Goal: Download file/media

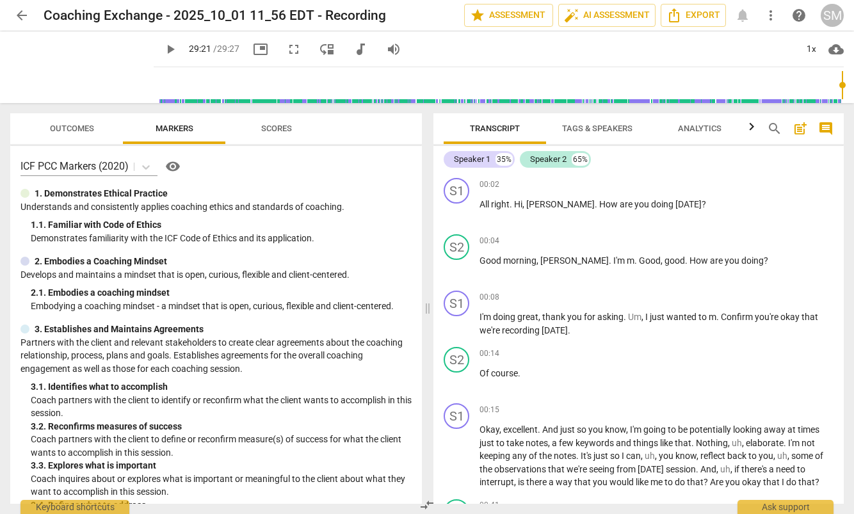
scroll to position [14012, 0]
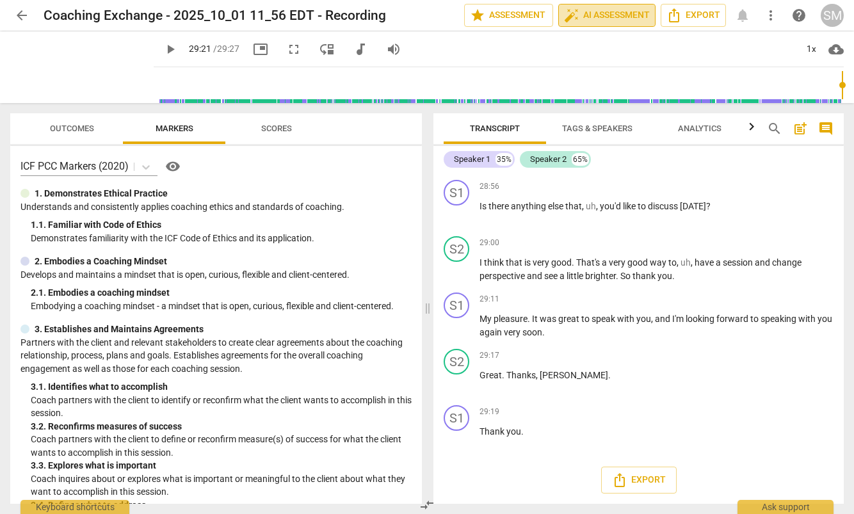
click at [591, 15] on span "auto_fix_high AI Assessment" at bounding box center [607, 15] width 86 height 15
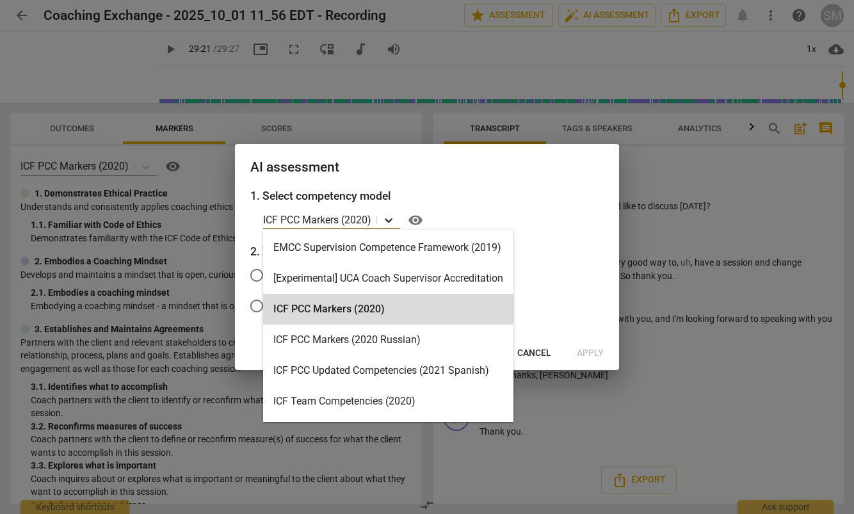
click at [389, 219] on icon at bounding box center [388, 220] width 13 height 13
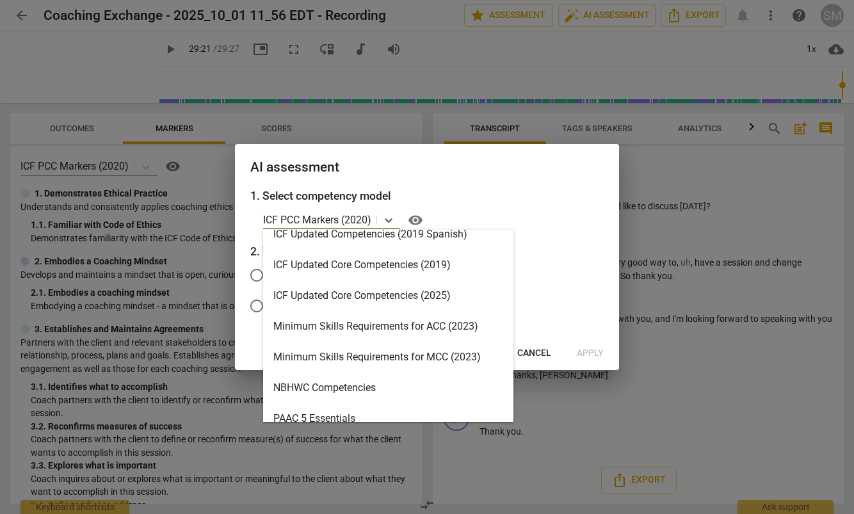
scroll to position [234, 0]
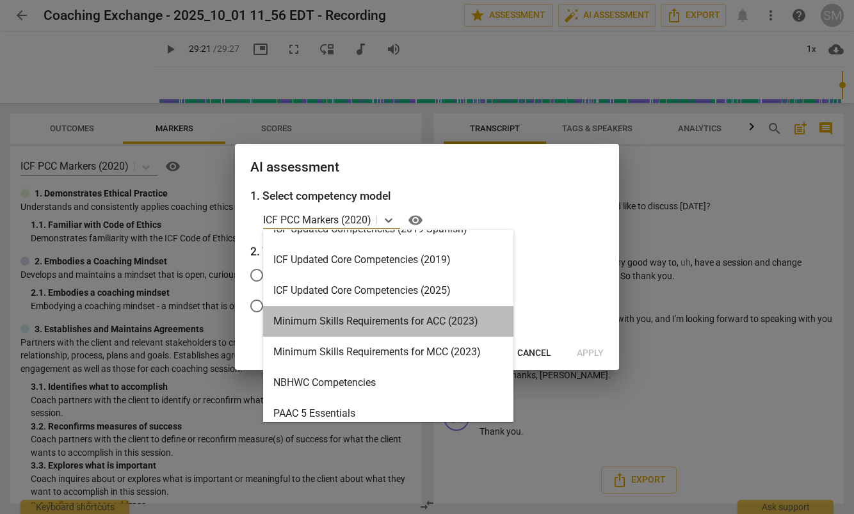
click at [351, 320] on div "Minimum Skills Requirements for ACC (2023)" at bounding box center [388, 321] width 250 height 31
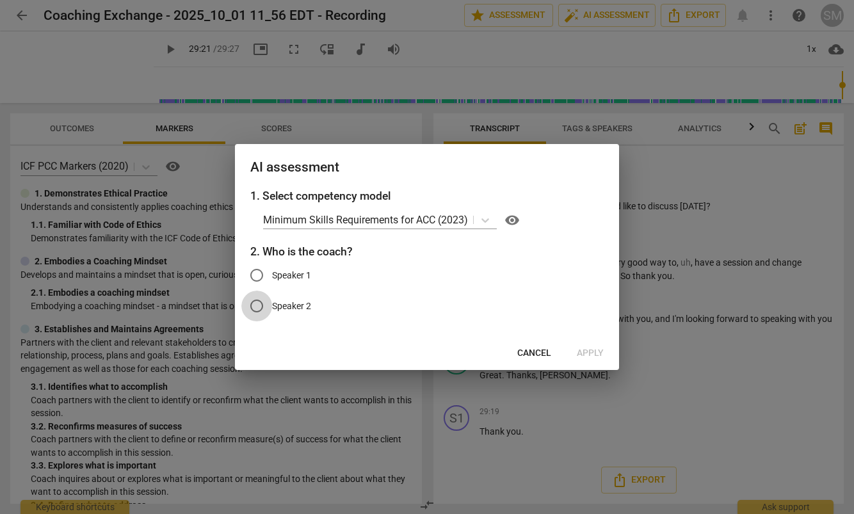
click at [257, 305] on input "Speaker 2" at bounding box center [256, 306] width 31 height 31
radio input "true"
click at [590, 352] on span "Apply" at bounding box center [590, 353] width 27 height 13
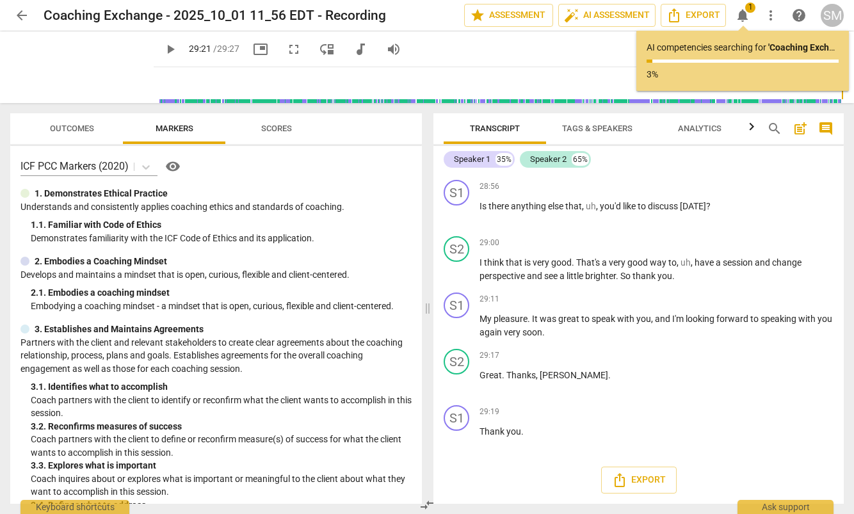
click at [850, 456] on div "Transcript Tags & Speakers Analytics search post_add comment Speaker 1 35% Spea…" at bounding box center [641, 308] width 426 height 411
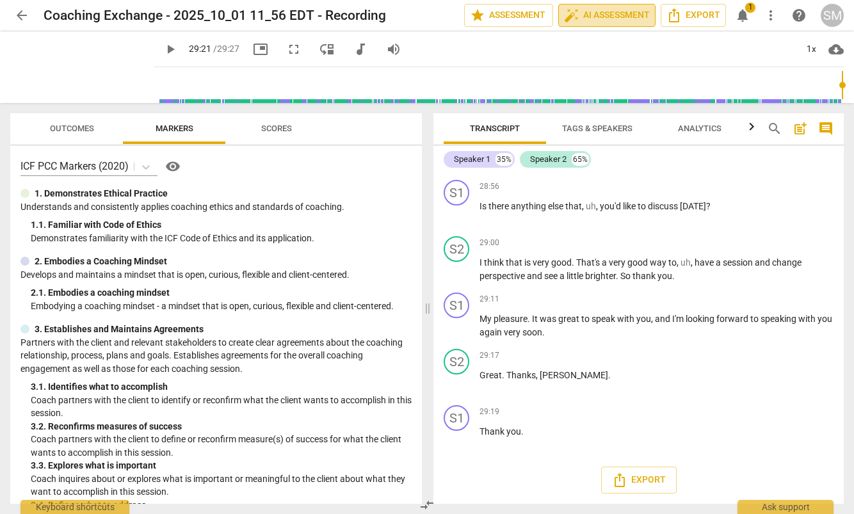
click at [606, 12] on span "auto_fix_high AI Assessment" at bounding box center [607, 15] width 86 height 15
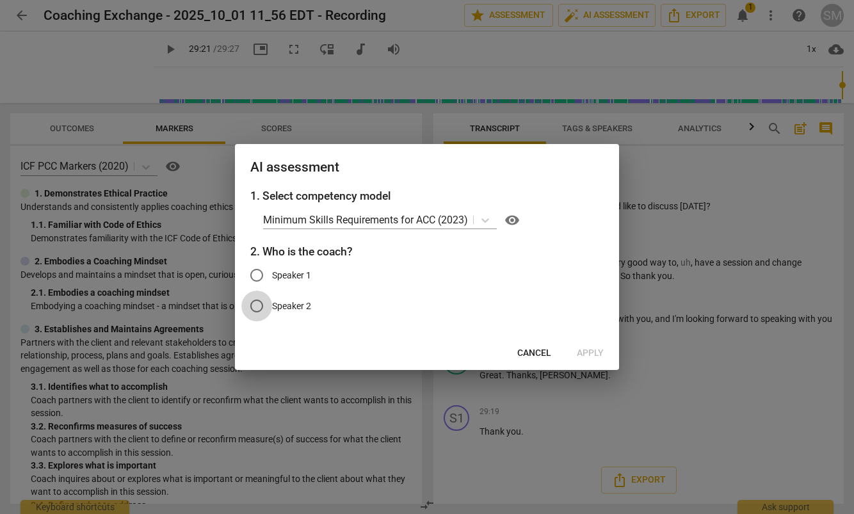
click at [260, 306] on input "Speaker 2" at bounding box center [256, 306] width 31 height 31
radio input "true"
click at [523, 356] on span "Cancel" at bounding box center [534, 353] width 34 height 13
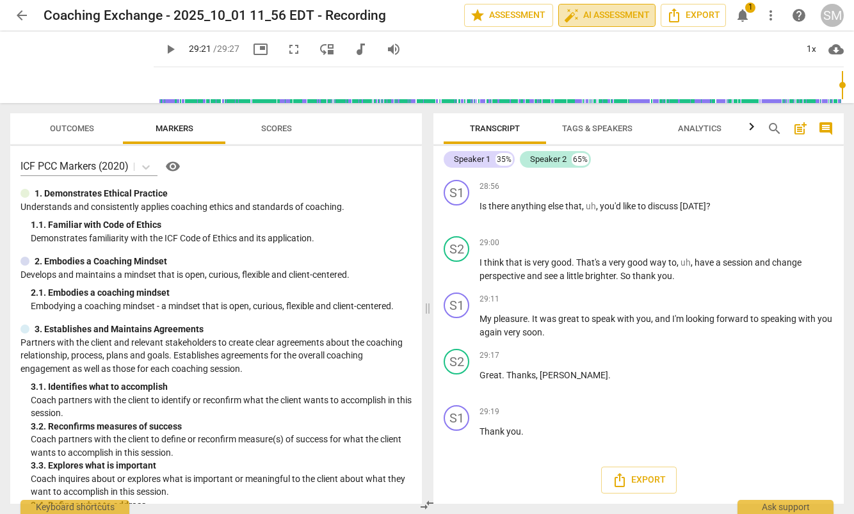
click at [583, 17] on span "auto_fix_high AI Assessment" at bounding box center [607, 15] width 86 height 15
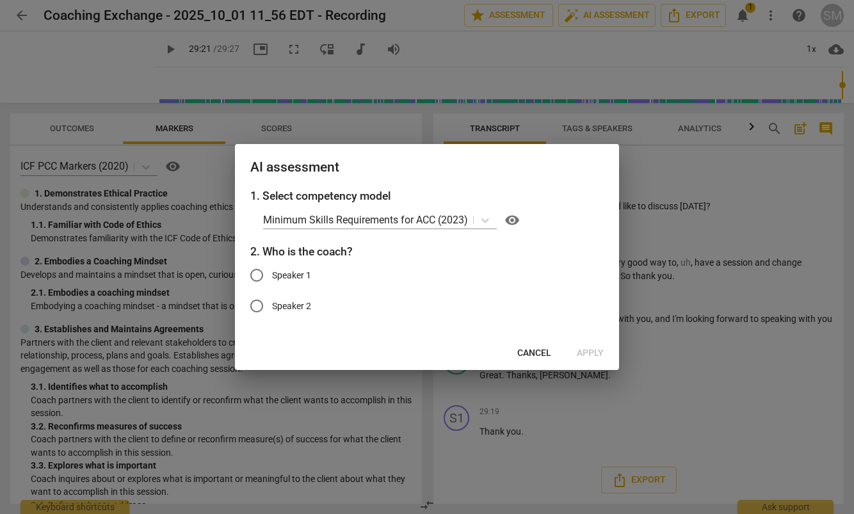
click at [259, 305] on input "Speaker 2" at bounding box center [256, 306] width 31 height 31
radio input "true"
click at [588, 354] on span "Apply" at bounding box center [590, 353] width 27 height 13
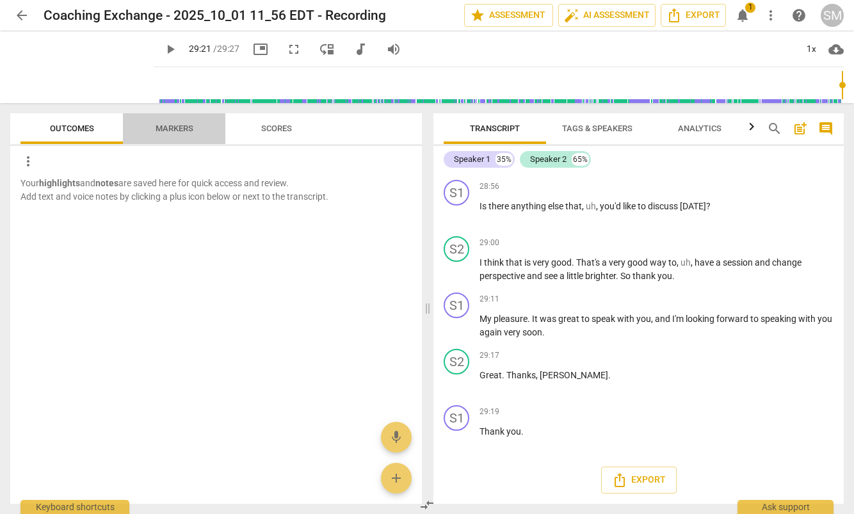
click at [182, 129] on span "Markers" at bounding box center [175, 129] width 38 height 10
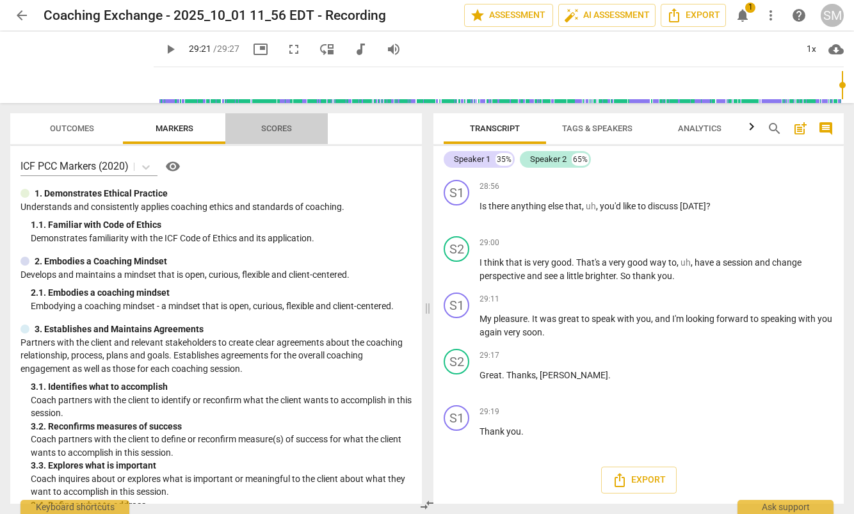
click at [278, 129] on span "Scores" at bounding box center [276, 129] width 31 height 10
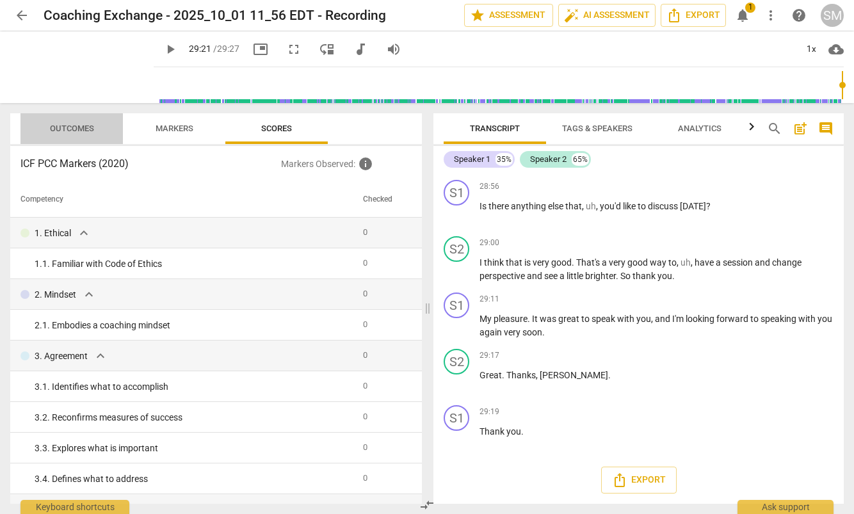
click at [83, 127] on span "Outcomes" at bounding box center [72, 129] width 44 height 10
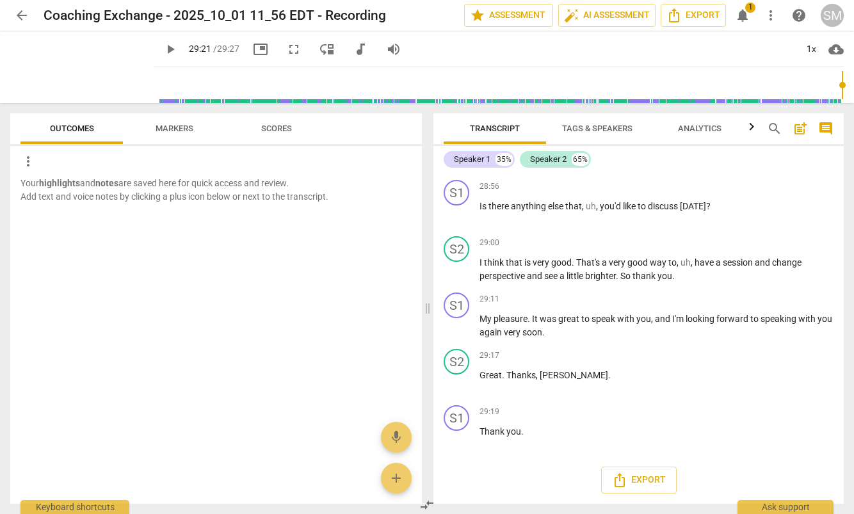
click at [289, 336] on div "Your highlights and notes are saved here for quick access and review. Add text …" at bounding box center [216, 340] width 412 height 327
drag, startPoint x: 851, startPoint y: 137, endPoint x: 856, endPoint y: 230, distance: 93.6
click at [853, 0] on html "arrow_back Coaching Exchange - 2025_10_01 11_56 EDT - Recording edit star Asses…" at bounding box center [427, 0] width 854 height 0
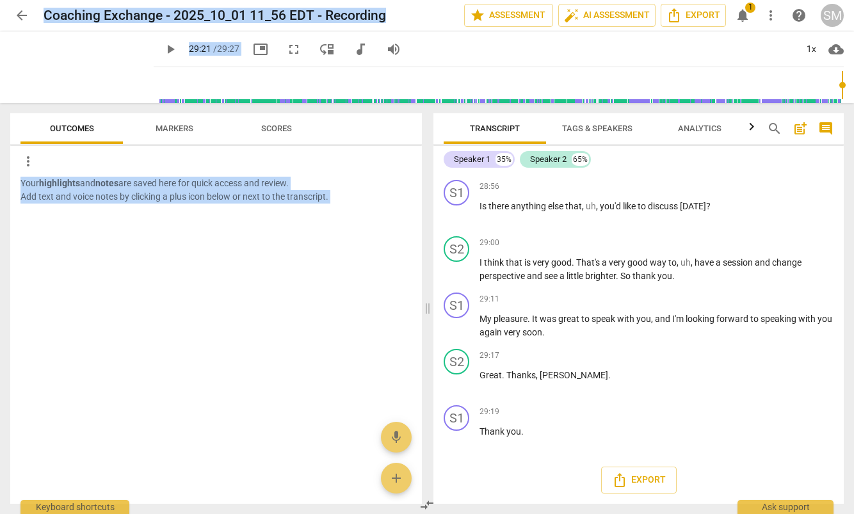
click at [151, 244] on div at bounding box center [216, 246] width 412 height 42
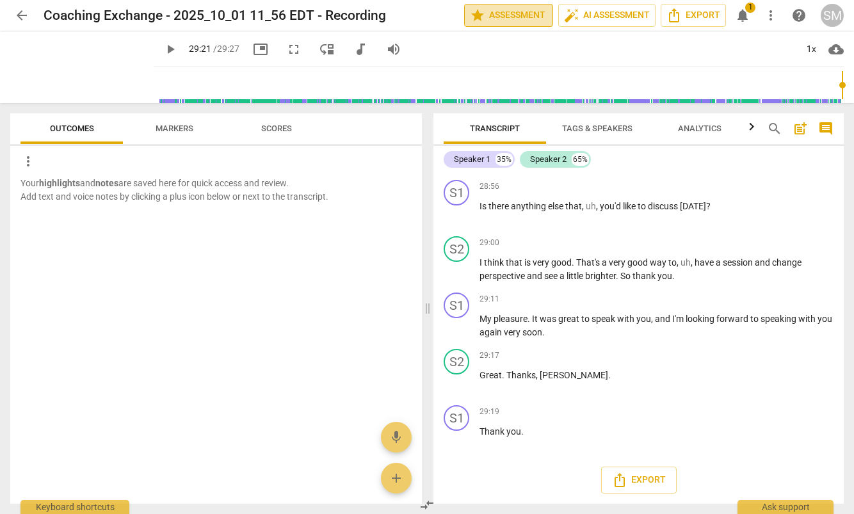
click at [500, 13] on span "star Assessment" at bounding box center [508, 15] width 77 height 15
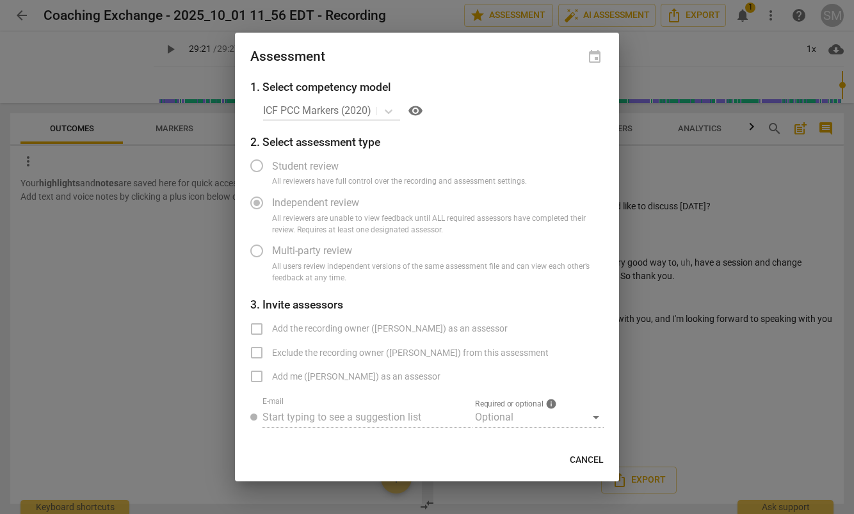
click at [392, 110] on div "ICF PCC Markers (2020) visibility" at bounding box center [433, 111] width 341 height 20
click at [390, 111] on div "ICF PCC Markers (2020) visibility" at bounding box center [433, 111] width 341 height 20
click at [368, 109] on div "ICF PCC Markers (2020) visibility" at bounding box center [433, 111] width 341 height 20
click at [416, 113] on span "visibility" at bounding box center [415, 110] width 15 height 15
click at [595, 417] on div "Optional" at bounding box center [539, 417] width 129 height 20
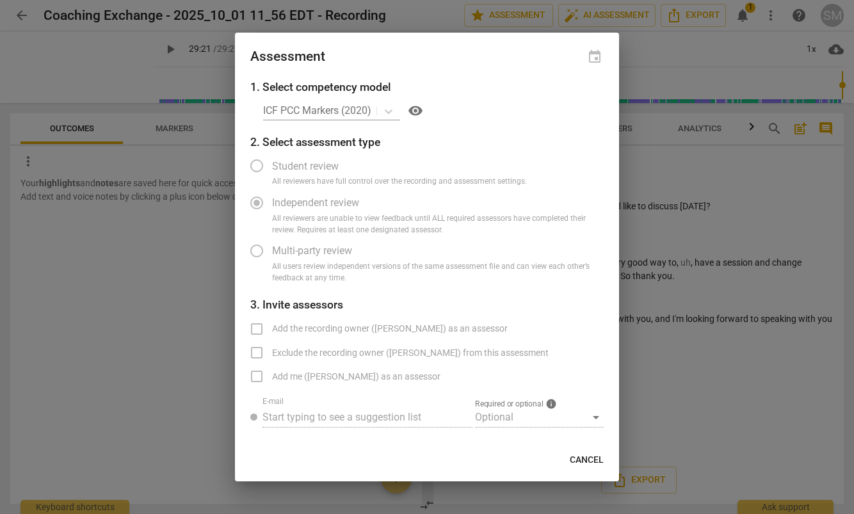
click at [593, 462] on span "Cancel" at bounding box center [587, 460] width 34 height 13
radio input "false"
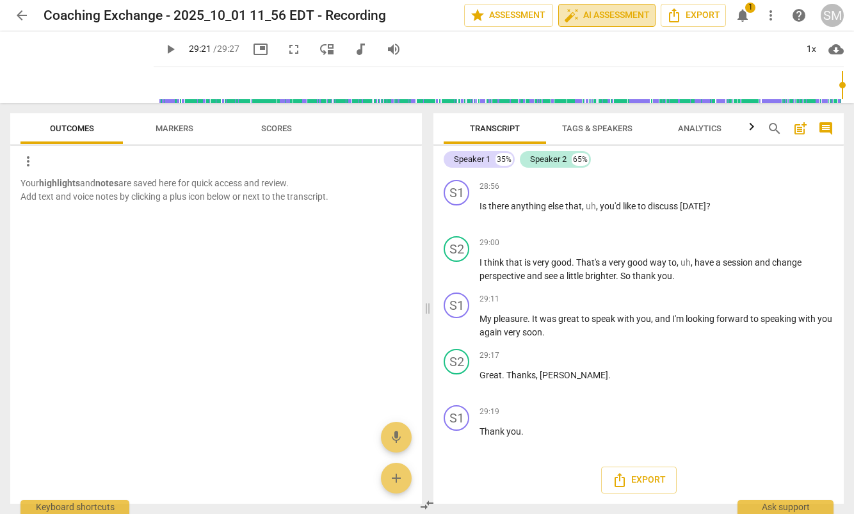
click at [597, 15] on span "auto_fix_high AI Assessment" at bounding box center [607, 15] width 86 height 15
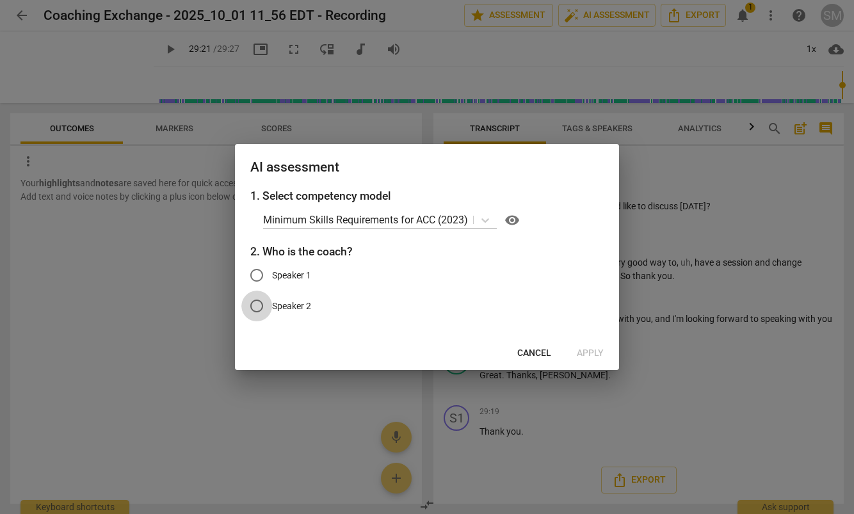
click at [260, 307] on input "Speaker 2" at bounding box center [256, 306] width 31 height 31
radio input "true"
click at [593, 351] on span "Apply" at bounding box center [590, 353] width 27 height 13
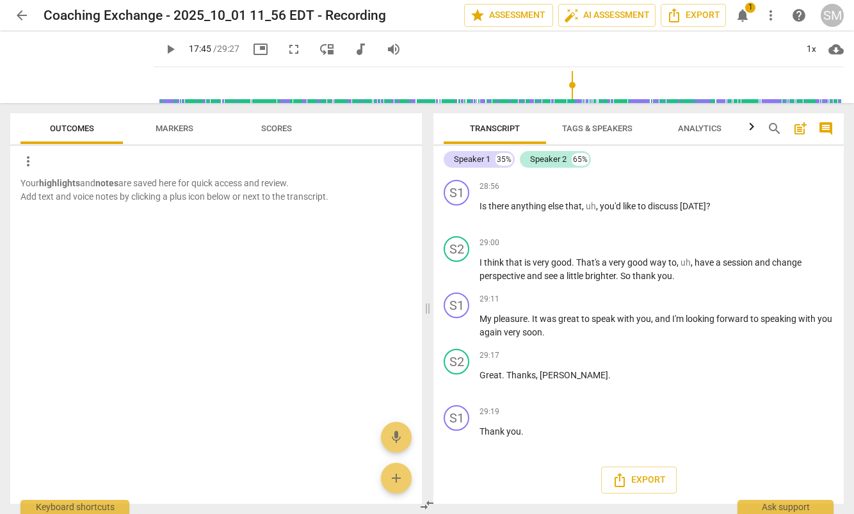
click at [565, 86] on input "range" at bounding box center [501, 85] width 685 height 41
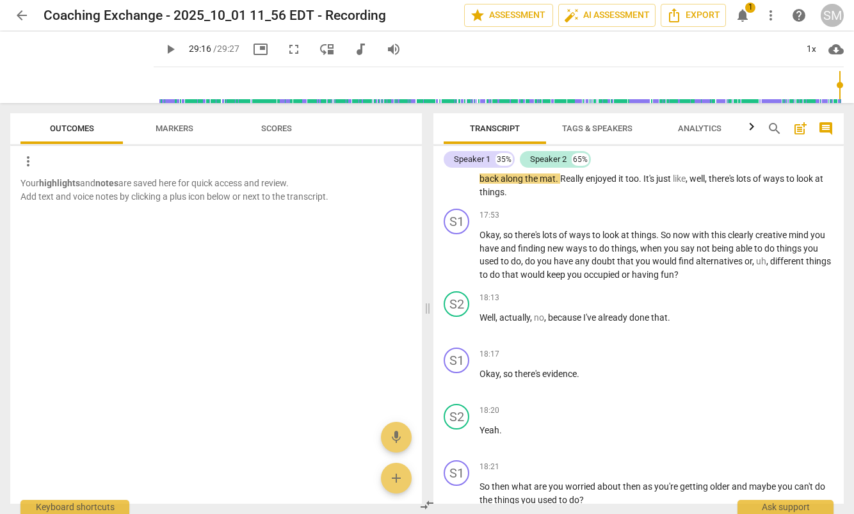
type input "1756"
click at [839, 82] on input "range" at bounding box center [501, 85] width 685 height 41
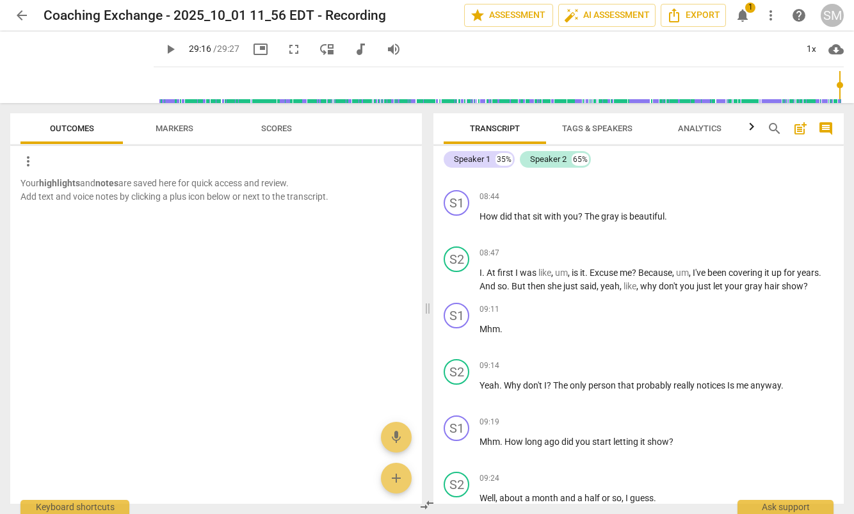
scroll to position [0, 0]
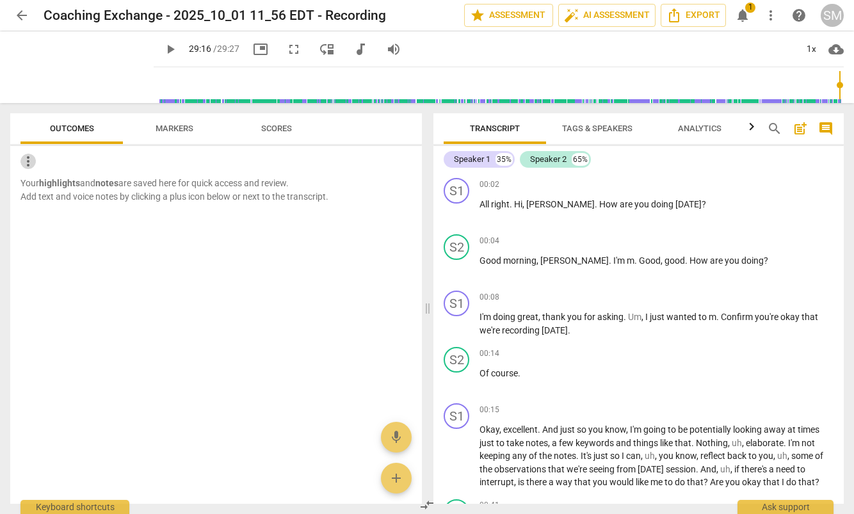
click at [28, 160] on span "more_vert" at bounding box center [27, 161] width 15 height 15
click at [97, 270] on div at bounding box center [427, 257] width 854 height 514
click at [687, 14] on span "Export" at bounding box center [693, 15] width 54 height 15
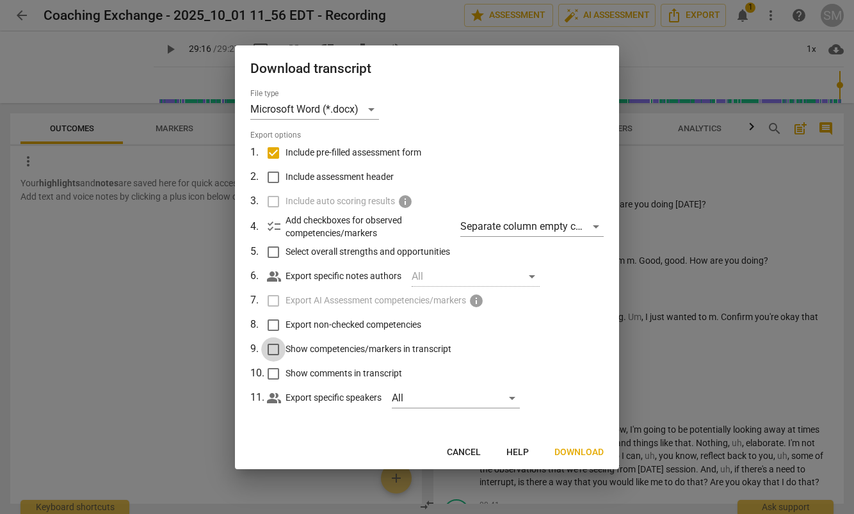
click at [273, 350] on input "Show competencies/markers in transcript" at bounding box center [273, 349] width 24 height 24
checkbox input "true"
click at [271, 374] on input "Show comments in transcript" at bounding box center [273, 374] width 24 height 24
checkbox input "true"
click at [275, 323] on input "Export non-checked competencies" at bounding box center [273, 325] width 24 height 24
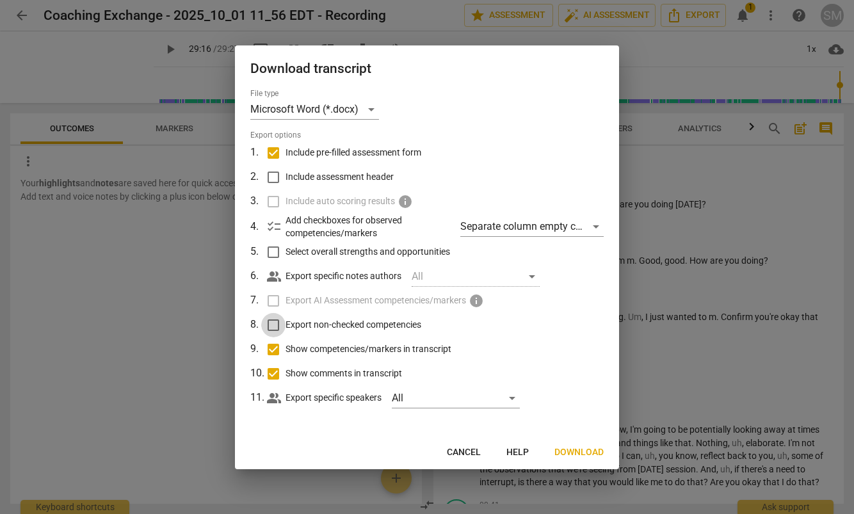
checkbox input "true"
click at [273, 251] on input "Select overall strengths and opportunities" at bounding box center [273, 252] width 24 height 24
checkbox input "true"
click at [598, 223] on div "Separate column empty checkboxes" at bounding box center [531, 226] width 143 height 20
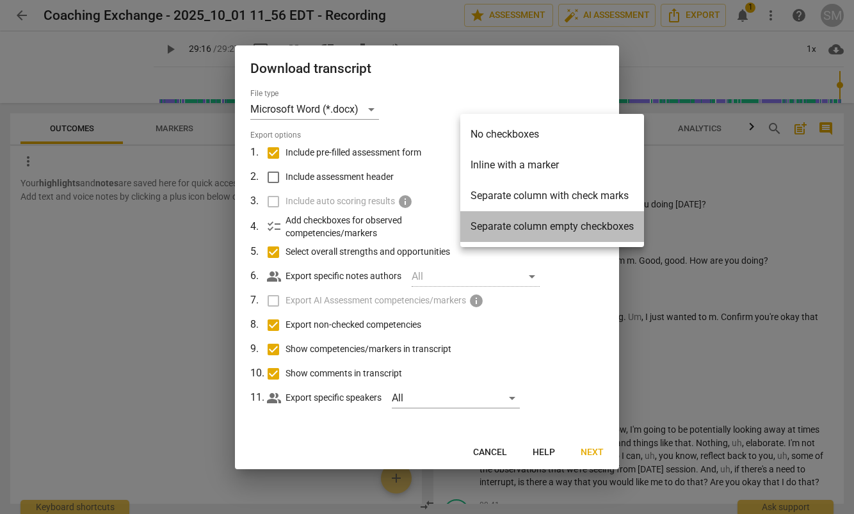
click at [549, 234] on li "Separate column empty checkboxes" at bounding box center [552, 226] width 184 height 31
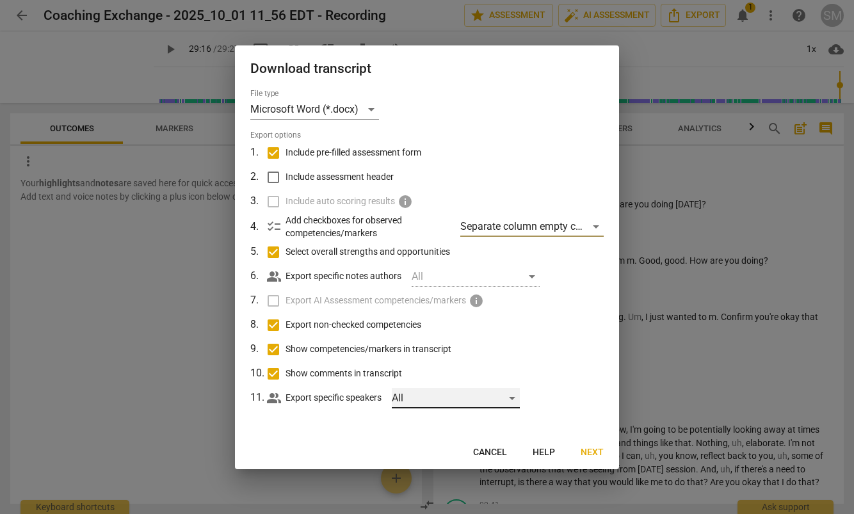
click at [512, 399] on div "All" at bounding box center [456, 398] width 128 height 20
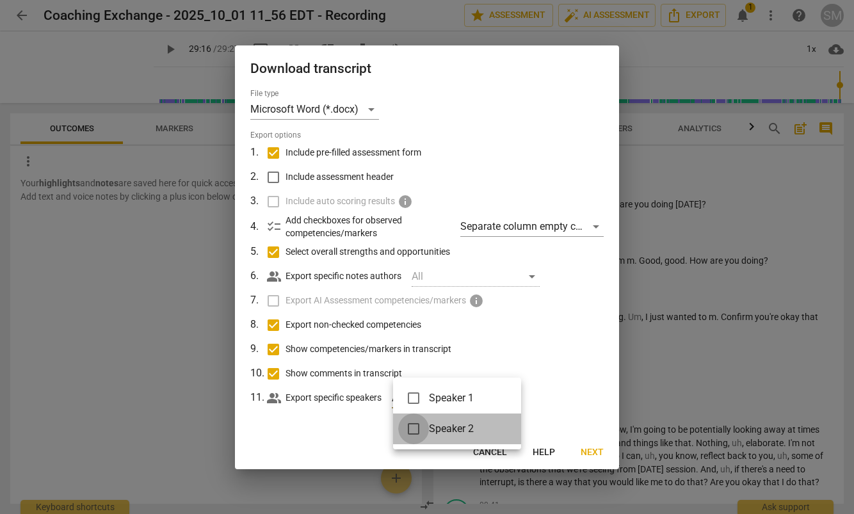
click at [413, 430] on input "checkbox" at bounding box center [413, 429] width 31 height 31
checkbox input "true"
click at [592, 449] on div at bounding box center [427, 257] width 854 height 514
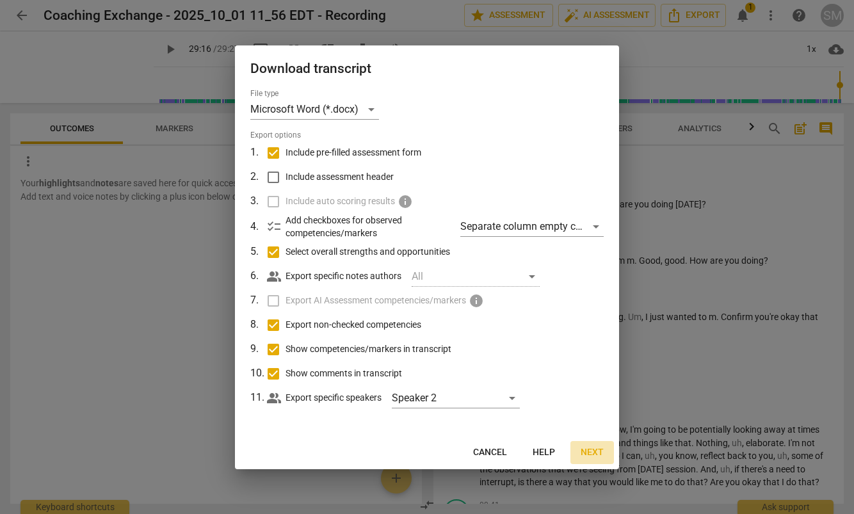
click at [589, 451] on span "Next" at bounding box center [592, 452] width 23 height 13
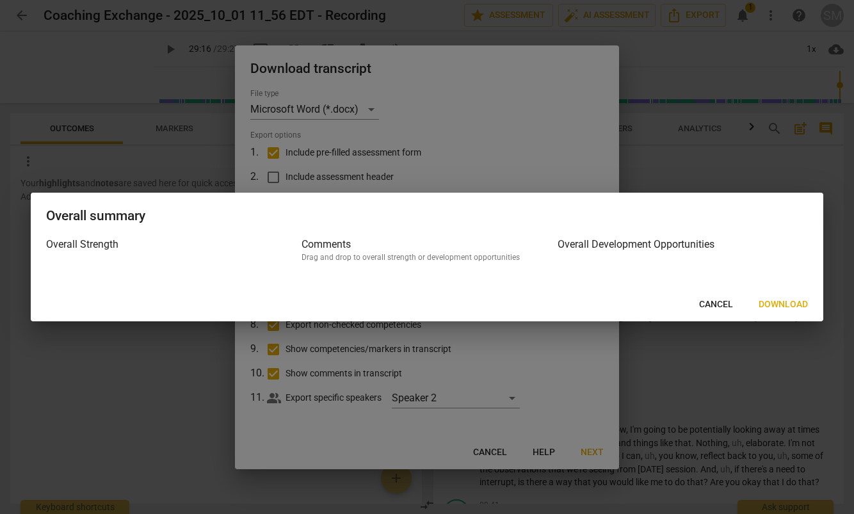
click at [776, 307] on span "Download" at bounding box center [783, 304] width 49 height 13
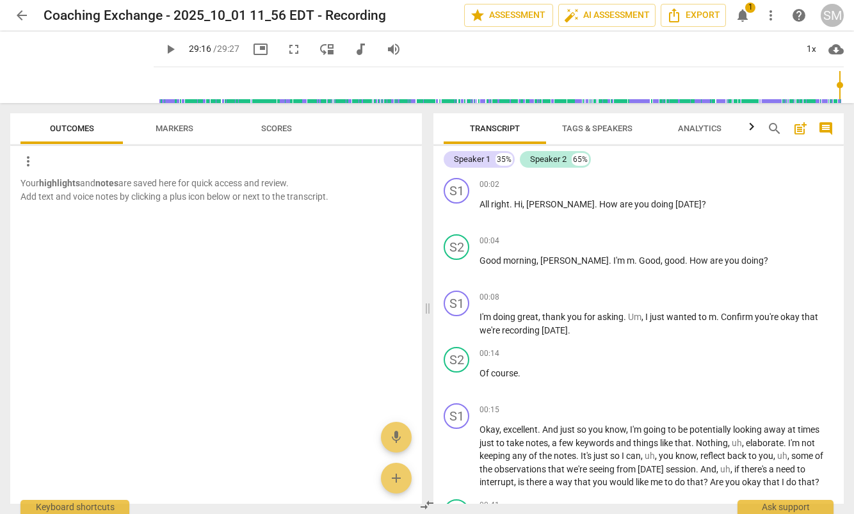
click at [76, 313] on div "Your highlights and notes are saved here for quick access and review. Add text …" at bounding box center [216, 340] width 412 height 327
click at [613, 14] on span "auto_fix_high AI Assessment" at bounding box center [607, 15] width 86 height 15
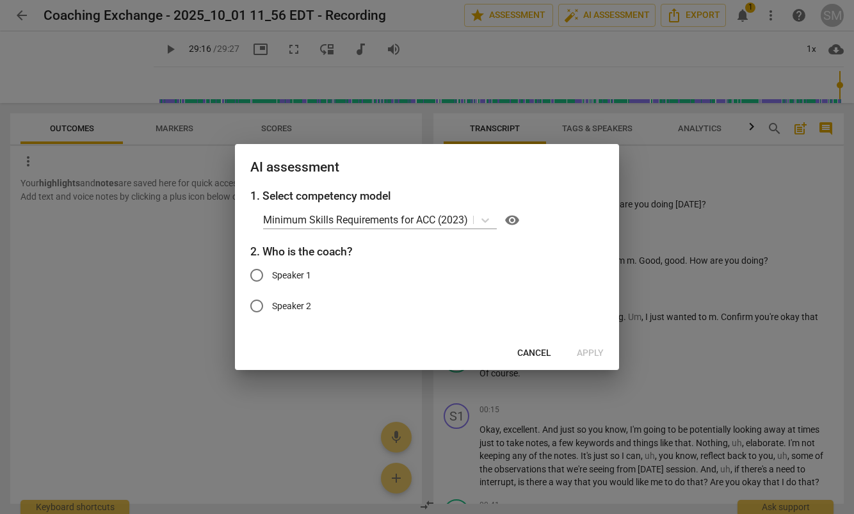
click at [257, 307] on input "Speaker 2" at bounding box center [256, 306] width 31 height 31
radio input "true"
click at [584, 352] on span "Apply" at bounding box center [590, 353] width 27 height 13
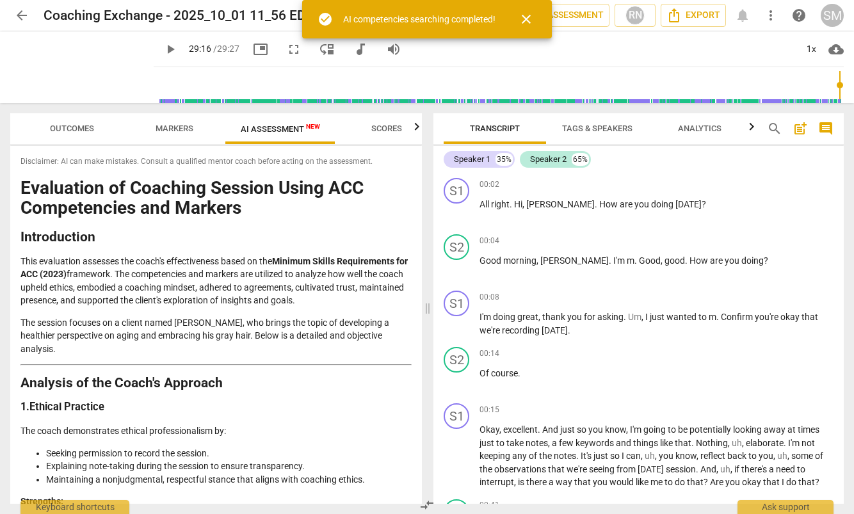
click at [275, 234] on h2 "Introduction" at bounding box center [215, 236] width 391 height 13
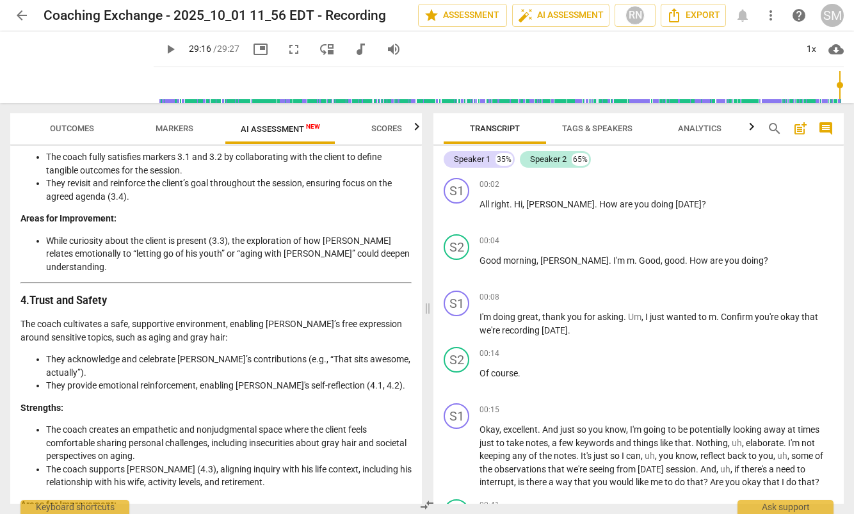
scroll to position [903, 0]
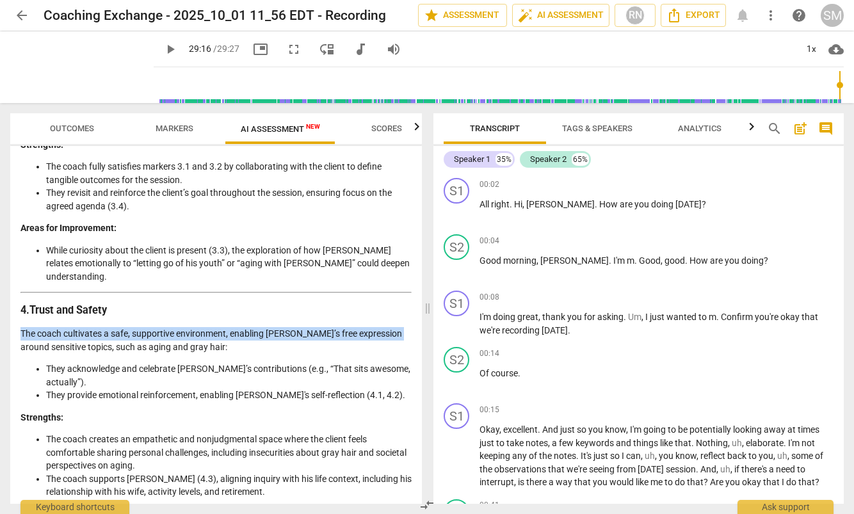
drag, startPoint x: 417, startPoint y: 265, endPoint x: 415, endPoint y: 284, distance: 19.3
click at [415, 284] on div "Disclaimer: AI can make mistakes. Consult a qualified mentor coach before actin…" at bounding box center [216, 325] width 412 height 358
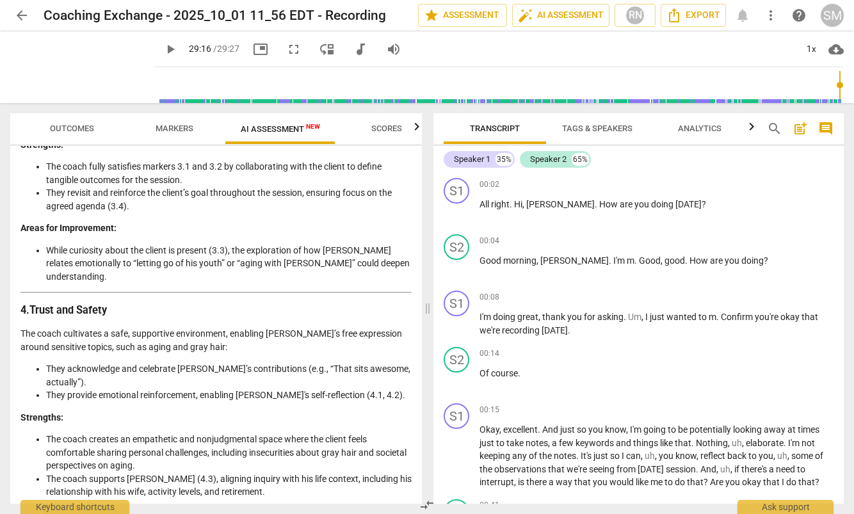
click at [764, 57] on div "play_arrow 29:16 / 29:27 picture_in_picture fullscreen move_down audiotrack vol…" at bounding box center [499, 49] width 690 height 36
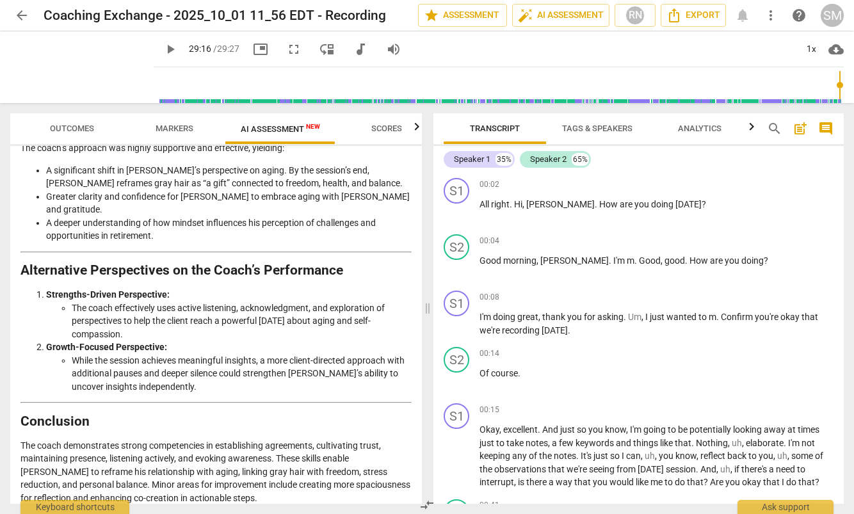
scroll to position [2461, 0]
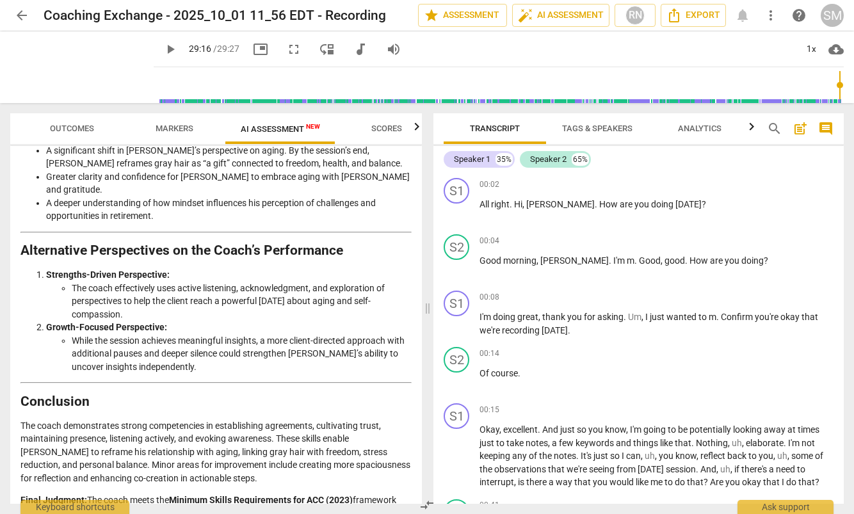
drag, startPoint x: 417, startPoint y: 465, endPoint x: 417, endPoint y: 481, distance: 16.0
click at [417, 481] on div "Disclaimer: AI can make mistakes. Consult a qualified mentor coach before actin…" at bounding box center [216, 325] width 412 height 358
drag, startPoint x: 417, startPoint y: 481, endPoint x: 343, endPoint y: 426, distance: 92.3
click at [343, 426] on p "The coach demonstrates strong competencies in establishing agreements, cultivat…" at bounding box center [215, 452] width 391 height 66
